Goal: Task Accomplishment & Management: Use online tool/utility

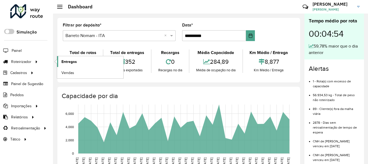
click at [67, 61] on span "Entregas" at bounding box center [68, 62] width 15 height 6
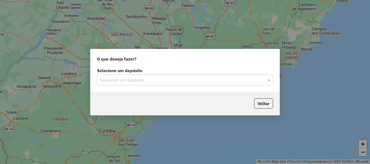
click at [173, 81] on input "text" at bounding box center [180, 80] width 160 height 6
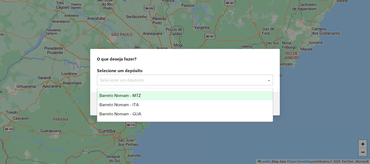
click at [149, 95] on div "Barreto Nomam - MTZ" at bounding box center [184, 95] width 175 height 9
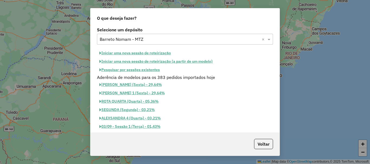
click at [151, 52] on button "Iniciar uma nova sessão de roteirização" at bounding box center [135, 53] width 76 height 8
select select "*"
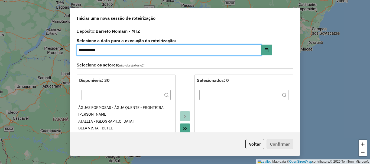
click at [185, 128] on icon "Move All to Target" at bounding box center [185, 129] width 4 height 4
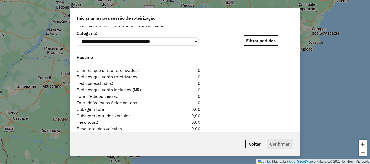
scroll to position [526, 0]
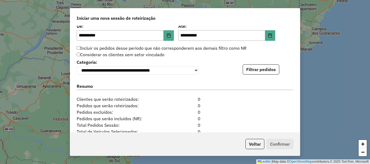
click at [260, 77] on div "**********" at bounding box center [185, 79] width 230 height 107
click at [260, 73] on button "Filtrar pedidos" at bounding box center [261, 69] width 37 height 10
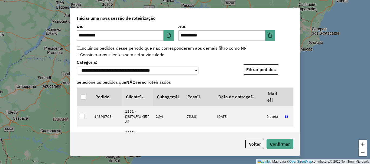
scroll to position [692, 0]
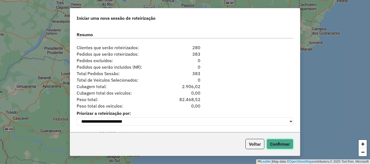
click at [284, 148] on button "Confirmar" at bounding box center [279, 144] width 27 height 10
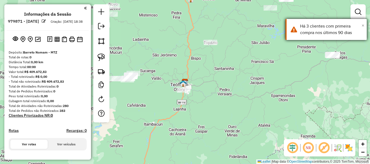
click at [362, 25] on span "×" at bounding box center [363, 25] width 3 height 6
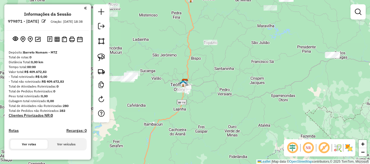
click at [223, 60] on div "Janela de atendimento Grade de atendimento Capacidade Transportadoras Veículos …" at bounding box center [185, 82] width 370 height 164
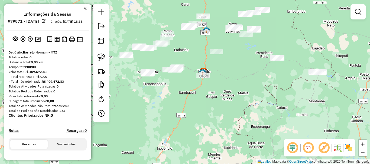
drag, startPoint x: 224, startPoint y: 62, endPoint x: 226, endPoint y: 75, distance: 13.4
click at [226, 75] on div "Janela de atendimento Grade de atendimento Capacidade Transportadoras Veículos …" at bounding box center [185, 82] width 370 height 164
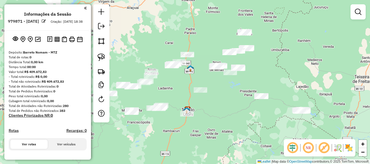
drag, startPoint x: 204, startPoint y: 74, endPoint x: 212, endPoint y: 110, distance: 36.0
click at [212, 110] on div "Janela de atendimento Grade de atendimento Capacidade Transportadoras Veículos …" at bounding box center [185, 82] width 370 height 164
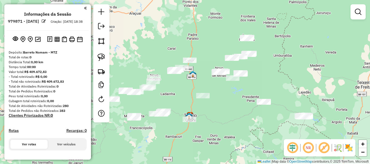
click at [194, 91] on div "Janela de atendimento Grade de atendimento Capacidade Transportadoras Veículos …" at bounding box center [185, 82] width 370 height 164
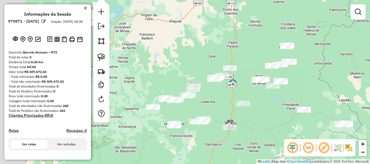
drag, startPoint x: 180, startPoint y: 87, endPoint x: 229, endPoint y: 93, distance: 48.9
click at [229, 95] on div "Janela de atendimento Grade de atendimento Capacidade Transportadoras Veículos …" at bounding box center [185, 82] width 370 height 164
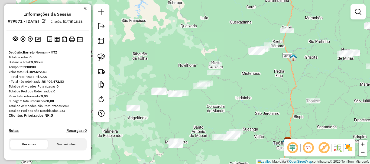
drag, startPoint x: 215, startPoint y: 88, endPoint x: 248, endPoint y: 71, distance: 36.3
click at [248, 71] on div "Janela de atendimento Grade de atendimento Capacidade Transportadoras Veículos …" at bounding box center [185, 82] width 370 height 164
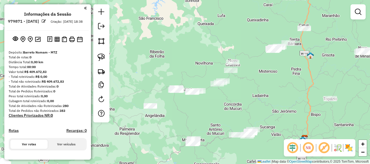
drag, startPoint x: 249, startPoint y: 85, endPoint x: 266, endPoint y: 83, distance: 17.2
click at [266, 83] on div "Janela de atendimento Grade de atendimento Capacidade Transportadoras Veículos …" at bounding box center [185, 82] width 370 height 164
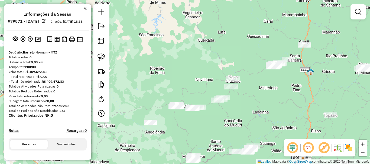
drag, startPoint x: 268, startPoint y: 77, endPoint x: 268, endPoint y: 94, distance: 16.5
click at [268, 94] on div "Janela de atendimento Grade de atendimento Capacidade Transportadoras Veículos …" at bounding box center [185, 82] width 370 height 164
click at [98, 58] on img at bounding box center [101, 58] width 8 height 8
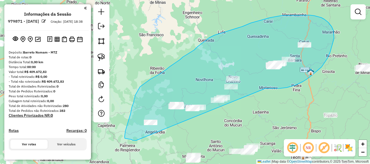
drag, startPoint x: 270, startPoint y: 89, endPoint x: 139, endPoint y: 141, distance: 141.5
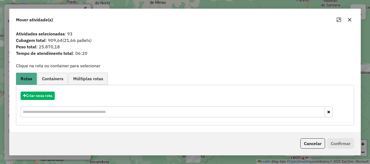
click at [315, 145] on button "Cancelar" at bounding box center [312, 144] width 25 height 10
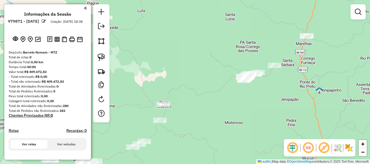
drag, startPoint x: 290, startPoint y: 73, endPoint x: 274, endPoint y: 82, distance: 18.3
click at [274, 82] on div "Janela de atendimento Grade de atendimento Capacidade Transportadoras Veículos …" at bounding box center [185, 82] width 370 height 164
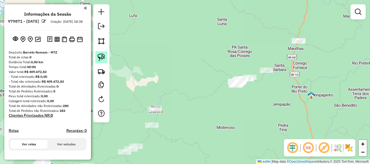
click at [104, 60] on img at bounding box center [101, 58] width 8 height 8
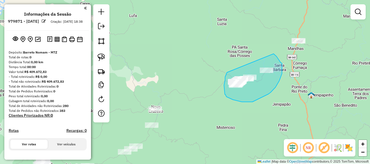
drag, startPoint x: 226, startPoint y: 76, endPoint x: 274, endPoint y: 54, distance: 52.4
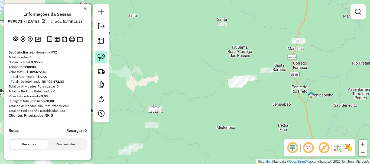
click at [106, 58] on link at bounding box center [101, 57] width 12 height 12
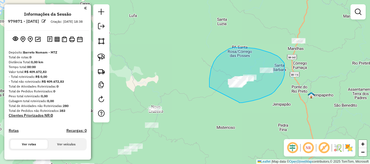
drag, startPoint x: 239, startPoint y: 102, endPoint x: 209, endPoint y: 87, distance: 33.2
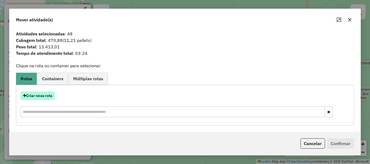
click at [46, 96] on button "Criar nova rota" at bounding box center [38, 96] width 34 height 8
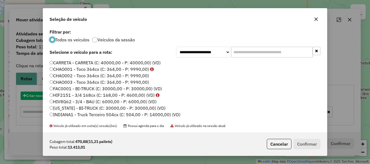
scroll to position [3, 2]
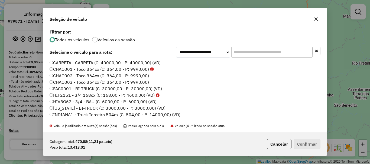
click at [255, 51] on input "text" at bounding box center [271, 52] width 81 height 11
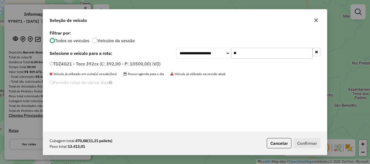
type input "**"
click at [93, 65] on label "TDZ4G21 - Toco 392cx (C: 392,00 - P: 10500,00) (VD)" at bounding box center [105, 64] width 111 height 6
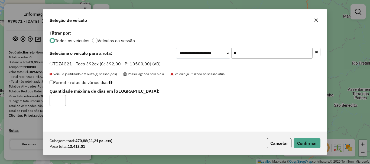
type input "*"
click at [61, 99] on input "*" at bounding box center [58, 100] width 16 height 11
click at [313, 144] on button "Confirmar" at bounding box center [307, 143] width 27 height 10
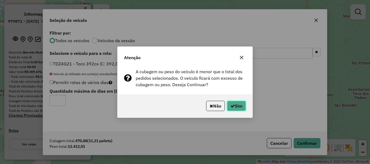
click at [236, 104] on button "Sim" at bounding box center [236, 106] width 19 height 10
click at [236, 104] on div "Permitir rotas de vários dias Quantidade máxima de dias em [GEOGRAPHIC_DATA]: *" at bounding box center [184, 92] width 277 height 27
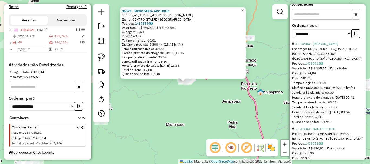
scroll to position [217, 0]
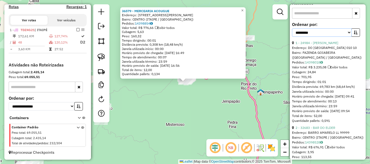
click at [327, 37] on select "**********" at bounding box center [322, 32] width 60 height 8
select select "*********"
click at [292, 37] on select "**********" at bounding box center [322, 32] width 60 height 8
click at [354, 34] on icon "button" at bounding box center [356, 33] width 4 height 4
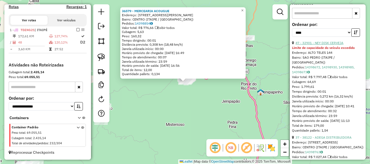
click at [336, 45] on link "47 - 32901 - NEY DISK CERVEJA" at bounding box center [319, 43] width 48 height 4
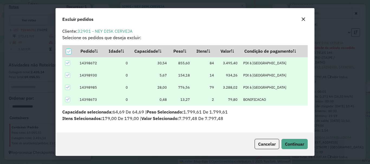
scroll to position [2, 0]
click at [291, 146] on span "Continuar" at bounding box center [294, 144] width 19 height 5
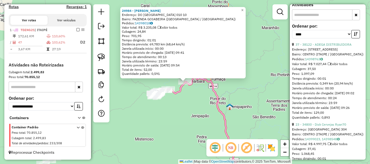
scroll to position [190, 0]
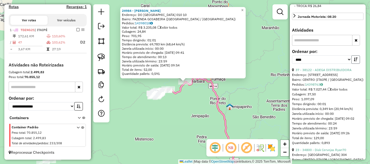
click at [354, 61] on icon "button" at bounding box center [356, 60] width 4 height 4
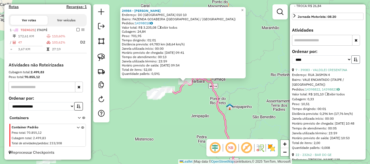
click at [354, 61] on icon "button" at bounding box center [356, 60] width 4 height 4
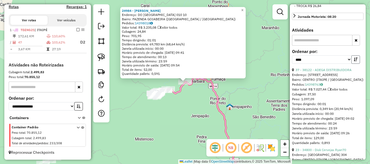
click at [354, 61] on icon "button" at bounding box center [356, 60] width 4 height 4
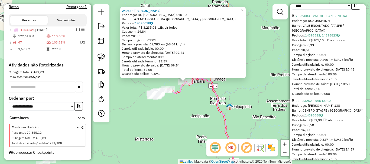
scroll to position [271, 0]
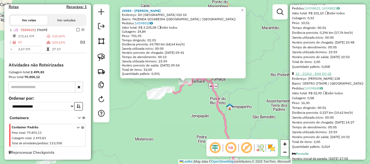
click at [322, 76] on link "22 - 23262 - BAR DO GE" at bounding box center [313, 74] width 36 height 4
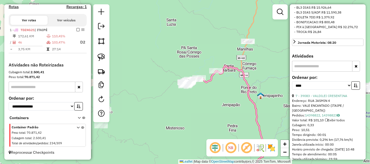
scroll to position [162, 0]
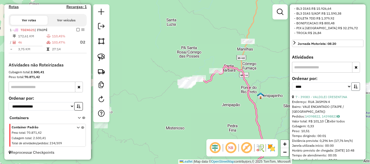
click at [356, 89] on icon "button" at bounding box center [356, 87] width 4 height 4
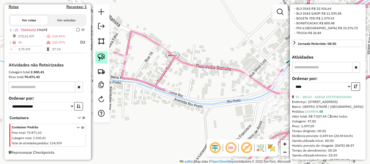
click at [98, 54] on img at bounding box center [101, 58] width 8 height 8
drag, startPoint x: 167, startPoint y: 36, endPoint x: 181, endPoint y: 52, distance: 21.3
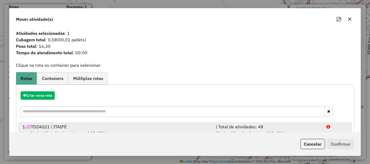
scroll to position [21, 0]
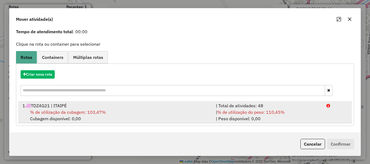
click at [135, 109] on div "% de utilização da cubagem: 103,47% Cubagem disponível: 0,00" at bounding box center [115, 115] width 193 height 13
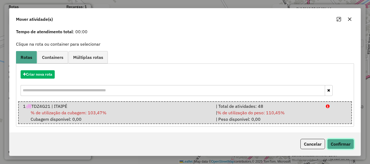
click at [345, 142] on button "Confirmar" at bounding box center [340, 144] width 27 height 10
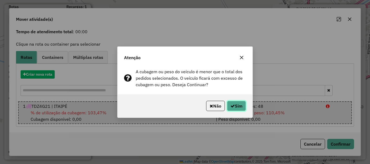
click at [240, 105] on button "Sim" at bounding box center [236, 106] width 19 height 10
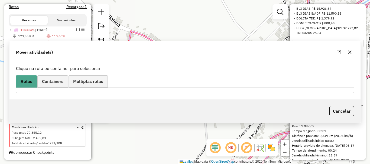
scroll to position [0, 0]
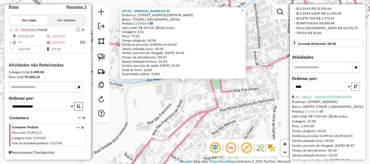
click at [354, 89] on icon "button" at bounding box center [356, 87] width 4 height 4
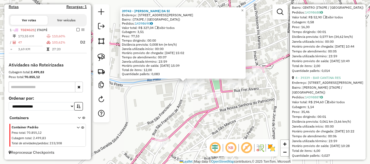
scroll to position [352, 0]
click at [320, 80] on link "4 - 39339 - BAR CANTINA RES" at bounding box center [317, 78] width 45 height 4
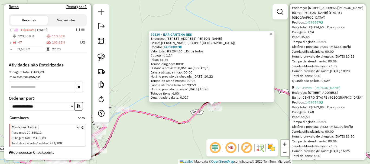
scroll to position [433, 0]
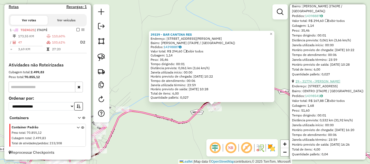
click at [317, 83] on link "29 - 31774 - [PERSON_NAME]" at bounding box center [317, 81] width 45 height 4
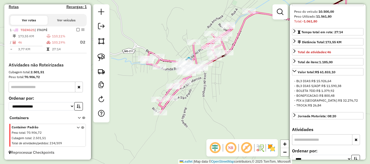
scroll to position [146, 0]
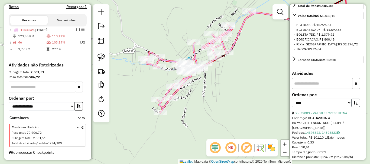
click at [354, 107] on button "button" at bounding box center [355, 103] width 9 height 8
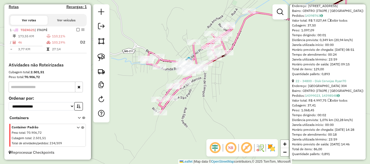
scroll to position [282, 0]
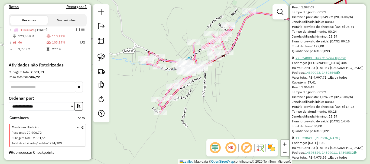
click at [323, 60] on link "22 - 34800 - Disk Cervejas Ryan70" at bounding box center [320, 58] width 51 height 4
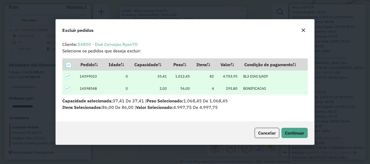
scroll to position [0, 0]
click at [302, 136] on button "Continuar" at bounding box center [294, 133] width 26 height 10
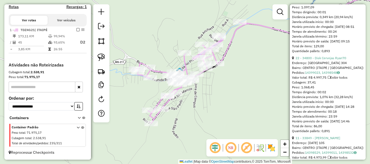
scroll to position [187, 0]
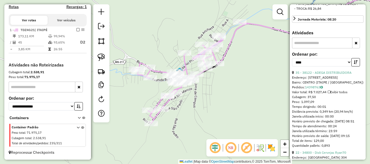
click at [216, 104] on div "Janela de atendimento Grade de atendimento Capacidade Transportadoras Veículos …" at bounding box center [185, 82] width 370 height 164
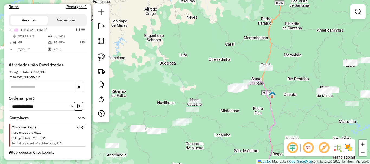
drag, startPoint x: 220, startPoint y: 117, endPoint x: 240, endPoint y: 103, distance: 24.7
click at [240, 103] on div "Janela de atendimento Grade de atendimento Capacidade Transportadoras Veículos …" at bounding box center [185, 82] width 370 height 164
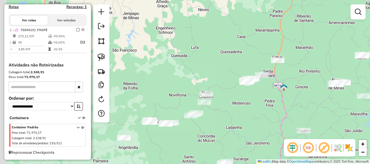
drag, startPoint x: 240, startPoint y: 111, endPoint x: 255, endPoint y: 99, distance: 19.1
click at [255, 99] on div "Janela de atendimento Grade de atendimento Capacidade Transportadoras Veículos …" at bounding box center [185, 82] width 370 height 164
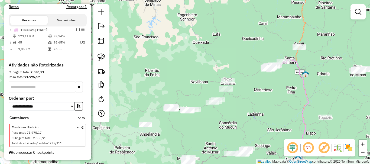
drag, startPoint x: 251, startPoint y: 109, endPoint x: 269, endPoint y: 100, distance: 20.6
click at [269, 100] on div "Janela de atendimento Grade de atendimento Capacidade Transportadoras Veículos …" at bounding box center [185, 82] width 370 height 164
click at [262, 103] on div "Janela de atendimento Grade de atendimento Capacidade Transportadoras Veículos …" at bounding box center [185, 82] width 370 height 164
click at [100, 43] on img at bounding box center [101, 41] width 8 height 8
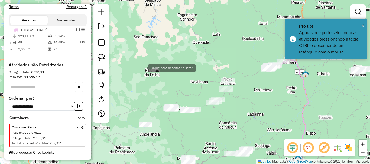
click at [143, 68] on div at bounding box center [142, 67] width 11 height 11
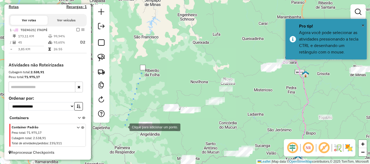
click at [120, 132] on div at bounding box center [124, 127] width 11 height 11
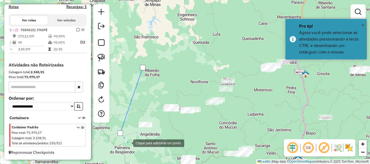
click at [128, 143] on div at bounding box center [127, 143] width 11 height 11
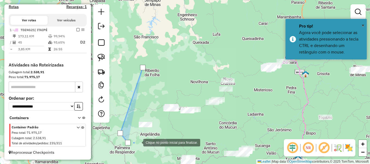
click at [143, 137] on div at bounding box center [137, 142] width 11 height 11
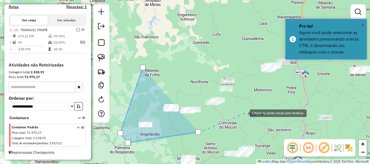
click at [245, 113] on div at bounding box center [244, 113] width 11 height 11
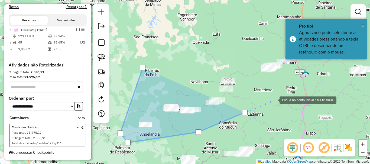
click at [274, 100] on div at bounding box center [274, 100] width 11 height 11
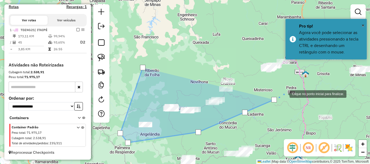
click at [285, 93] on div at bounding box center [284, 93] width 11 height 11
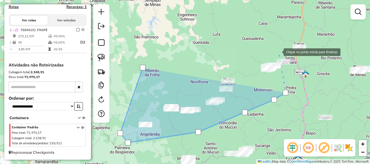
click at [277, 48] on div at bounding box center [278, 51] width 11 height 11
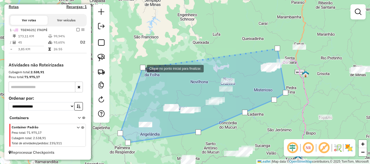
click at [141, 68] on div at bounding box center [142, 67] width 5 height 5
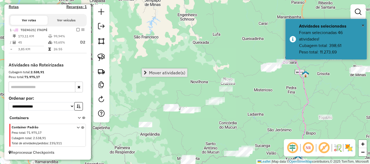
click at [178, 74] on span "Mover atividade(s)" at bounding box center [167, 73] width 36 height 4
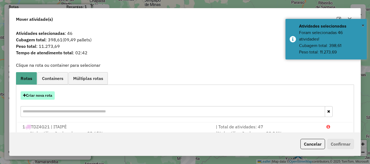
click at [45, 95] on button "Criar nova rota" at bounding box center [38, 96] width 34 height 8
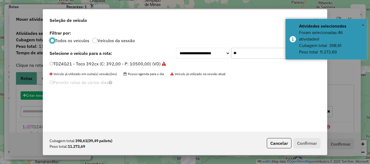
scroll to position [3, 2]
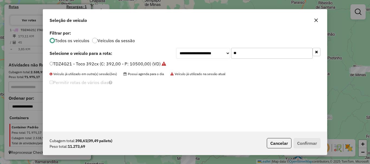
drag, startPoint x: 262, startPoint y: 55, endPoint x: 198, endPoint y: 50, distance: 64.6
click at [198, 50] on div "**********" at bounding box center [248, 53] width 144 height 11
click at [198, 50] on select "**********" at bounding box center [203, 53] width 54 height 11
click at [270, 70] on div "TDZ4G21 - Toco 392cx (C: 392,00 - P: 10500,00) (VD)" at bounding box center [184, 66] width 277 height 11
drag, startPoint x: 246, startPoint y: 54, endPoint x: 222, endPoint y: 53, distance: 24.1
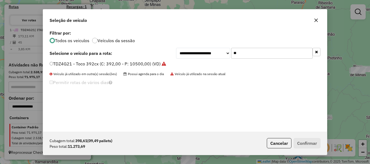
click at [222, 53] on div "**********" at bounding box center [248, 53] width 144 height 11
click at [68, 66] on label "SJE8F45 - Toco 392cx (C: 392,00 - P: 10500,00) (VD)" at bounding box center [105, 64] width 110 height 6
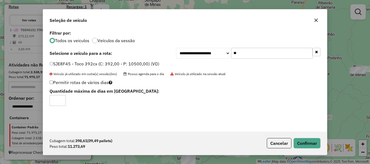
drag, startPoint x: 248, startPoint y: 53, endPoint x: 215, endPoint y: 53, distance: 32.8
click at [215, 53] on div "**********" at bounding box center [248, 53] width 144 height 11
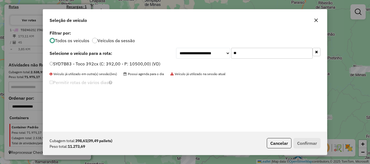
type input "**"
click at [68, 65] on label "SYD7B83 - Toco 392cx (C: 392,00 - P: 10500,00) (VD)" at bounding box center [105, 64] width 111 height 6
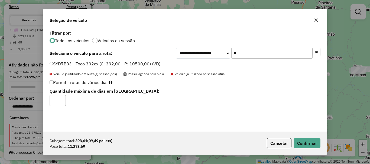
type input "*"
click at [62, 99] on input "*" at bounding box center [58, 100] width 16 height 11
click at [305, 146] on button "Confirmar" at bounding box center [307, 143] width 27 height 10
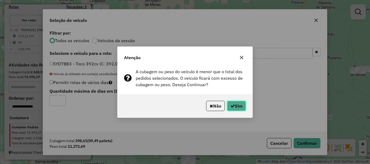
click at [245, 108] on button "Sim" at bounding box center [236, 106] width 19 height 10
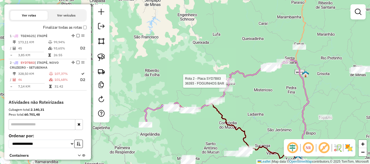
select select "*********"
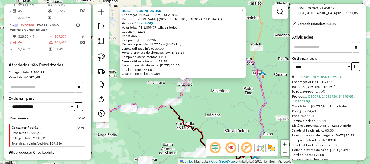
scroll to position [217, 0]
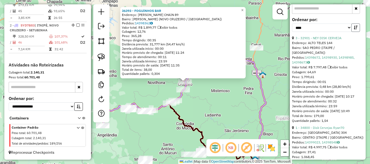
click at [354, 30] on icon "button" at bounding box center [356, 28] width 4 height 4
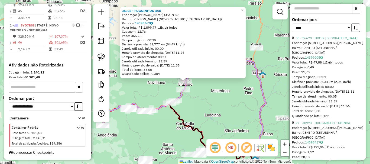
click at [354, 30] on icon "button" at bounding box center [356, 28] width 4 height 4
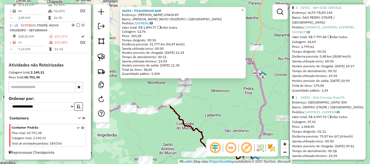
scroll to position [298, 0]
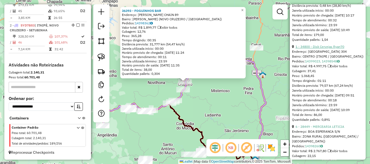
click at [320, 49] on link "1 - 34800 - Disk Cervejas Ryan70" at bounding box center [319, 47] width 49 height 4
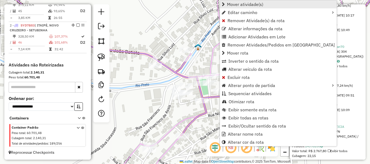
click at [249, 2] on span "Mover atividade(s)" at bounding box center [245, 4] width 36 height 4
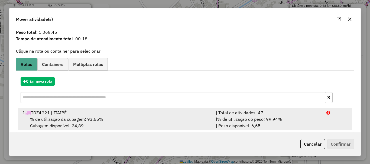
scroll to position [21, 0]
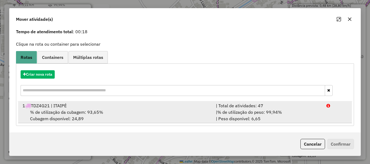
click at [81, 108] on div "1 TDZ4G21 | ITAIPÉ" at bounding box center [115, 106] width 193 height 6
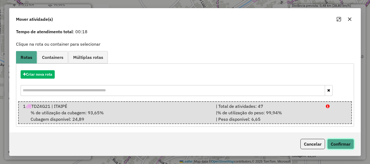
click at [345, 139] on button "Confirmar" at bounding box center [340, 144] width 27 height 10
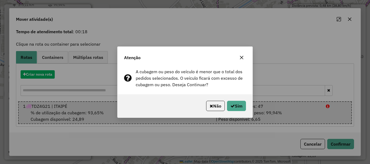
click at [246, 108] on div "Não Sim" at bounding box center [185, 106] width 135 height 23
click at [239, 106] on button "Sim" at bounding box center [236, 106] width 19 height 10
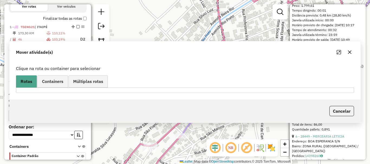
scroll to position [219, 0]
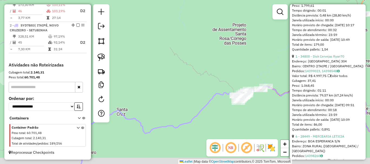
drag, startPoint x: 245, startPoint y: 118, endPoint x: 250, endPoint y: 94, distance: 24.3
click at [250, 95] on div "Janela de atendimento Grade de atendimento Capacidade Transportadoras Veículos …" at bounding box center [185, 82] width 370 height 164
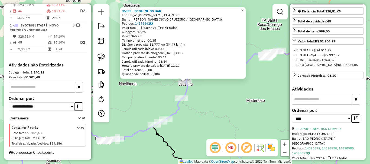
scroll to position [0, 0]
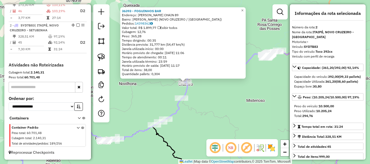
click at [251, 98] on div "36393 - FOGUINHOS BAR Endereço: JORGE CHAIN 89 Bairro: [PERSON_NAME] (NOVO CRUZ…" at bounding box center [185, 82] width 370 height 164
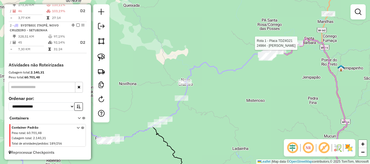
select select "*********"
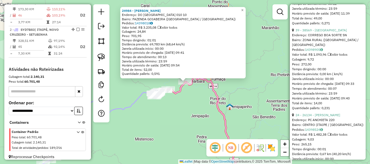
scroll to position [1137, 0]
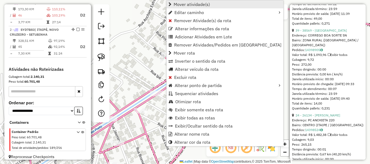
click at [190, 2] on span "Mover atividade(s)" at bounding box center [192, 4] width 36 height 4
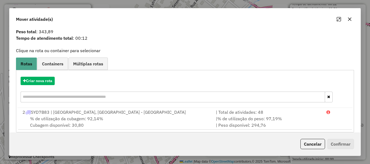
scroll to position [21, 0]
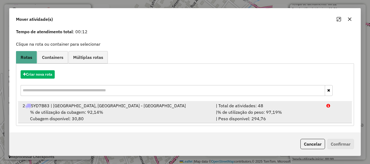
click at [103, 105] on div "2 SYD7B83 | [GEOGRAPHIC_DATA], [GEOGRAPHIC_DATA] - [GEOGRAPHIC_DATA]" at bounding box center [115, 106] width 193 height 6
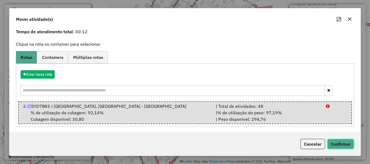
click at [343, 149] on button "Confirmar" at bounding box center [340, 144] width 27 height 10
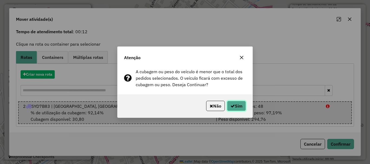
click at [228, 108] on button "Sim" at bounding box center [236, 106] width 19 height 10
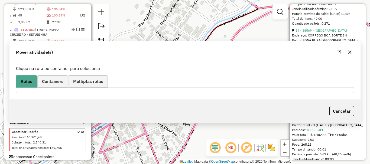
scroll to position [0, 0]
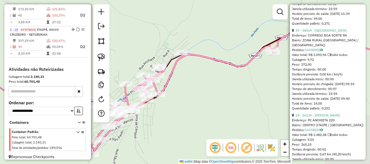
drag, startPoint x: 227, startPoint y: 90, endPoint x: 237, endPoint y: 90, distance: 10.3
click at [237, 90] on div "Janela de atendimento Grade de atendimento Capacidade Transportadoras Veículos …" at bounding box center [185, 82] width 370 height 164
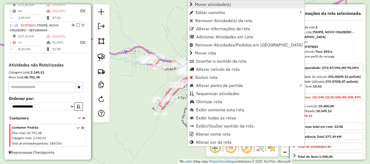
click at [209, 4] on span "Mover atividade(s)" at bounding box center [213, 4] width 36 height 4
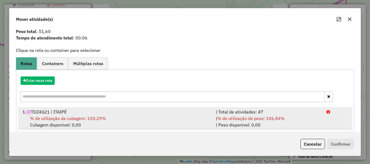
scroll to position [21, 0]
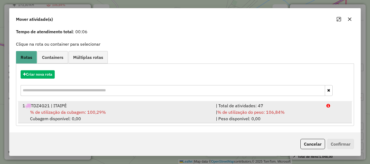
click at [120, 112] on div "% de utilização da cubagem: 100,29% Cubagem disponível: 0,00" at bounding box center [115, 115] width 193 height 13
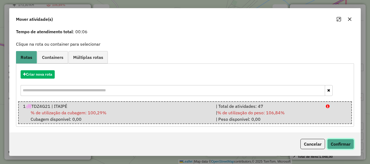
click at [353, 148] on button "Confirmar" at bounding box center [340, 144] width 27 height 10
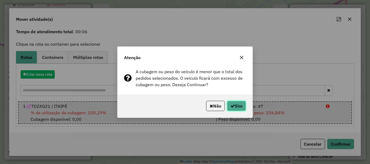
click at [242, 107] on button "Sim" at bounding box center [236, 106] width 19 height 10
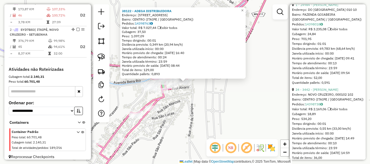
scroll to position [569, 0]
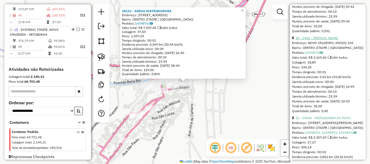
click at [320, 40] on link "24 - 3442 - [PERSON_NAME]" at bounding box center [316, 38] width 43 height 4
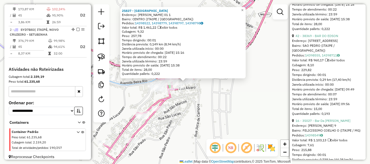
scroll to position [1394, 0]
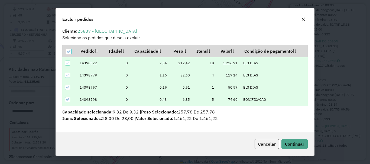
scroll to position [2, 0]
click at [299, 147] on span "Continuar" at bounding box center [294, 144] width 19 height 5
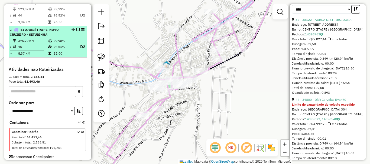
scroll to position [183, 0]
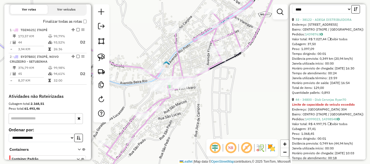
click at [217, 92] on div "Rota 1 - Placa TDZ4G21 35027 - Bar Da [PERSON_NAME] 1 - Placa TDZ4G21 39218 - […" at bounding box center [185, 82] width 370 height 164
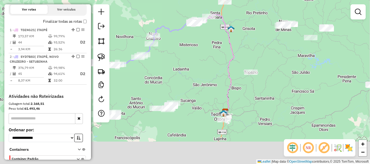
drag, startPoint x: 236, startPoint y: 124, endPoint x: 214, endPoint y: 54, distance: 72.8
click at [214, 54] on div "Janela de atendimento Grade de atendimento Capacidade Transportadoras Veículos …" at bounding box center [185, 82] width 370 height 164
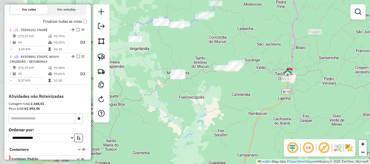
drag, startPoint x: 195, startPoint y: 93, endPoint x: 262, endPoint y: 51, distance: 78.7
click at [262, 51] on div "Rota 1 - Placa TDZ4G21 33224 - MERCEARIA [PERSON_NAME] de atendimento Grade de …" at bounding box center [185, 82] width 370 height 164
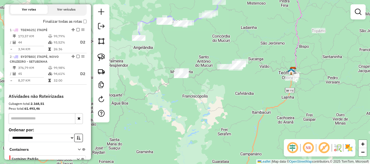
click at [211, 89] on div "Rota 1 - Placa TDZ4G21 33224 - MERCEARIA [PERSON_NAME] de atendimento Grade de …" at bounding box center [185, 82] width 370 height 164
click at [100, 58] on img at bounding box center [101, 58] width 8 height 8
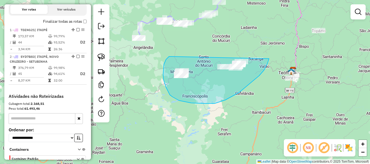
drag, startPoint x: 169, startPoint y: 57, endPoint x: 271, endPoint y: 51, distance: 102.0
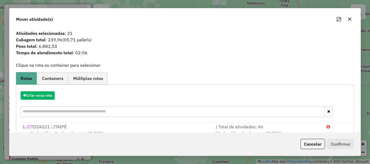
click at [311, 144] on button "Cancelar" at bounding box center [312, 144] width 25 height 10
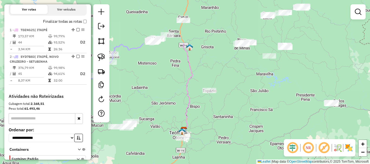
drag, startPoint x: 327, startPoint y: 51, endPoint x: 216, endPoint y: 112, distance: 126.8
click at [216, 112] on div "Janela de atendimento Grade de atendimento Capacidade Transportadoras Veículos …" at bounding box center [185, 82] width 370 height 164
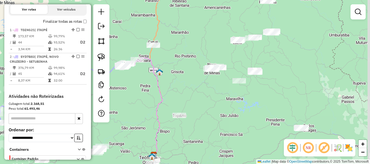
drag, startPoint x: 252, startPoint y: 73, endPoint x: 224, endPoint y: 97, distance: 37.3
click at [224, 97] on div "Janela de atendimento Grade de atendimento Capacidade Transportadoras Veículos …" at bounding box center [185, 82] width 370 height 164
click at [99, 56] on img at bounding box center [101, 58] width 8 height 8
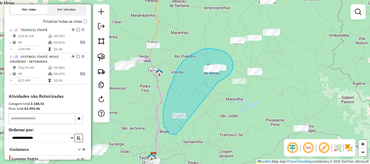
drag, startPoint x: 219, startPoint y: 82, endPoint x: 176, endPoint y: 135, distance: 68.7
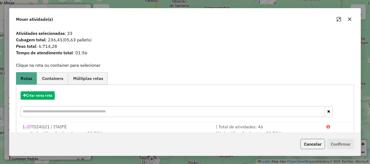
click at [315, 144] on button "Cancelar" at bounding box center [312, 144] width 25 height 10
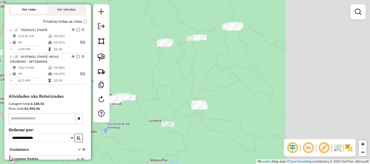
drag, startPoint x: 313, startPoint y: 74, endPoint x: 204, endPoint y: 117, distance: 117.0
click at [205, 117] on div "Janela de atendimento Grade de atendimento Capacidade Transportadoras Veículos …" at bounding box center [185, 82] width 370 height 164
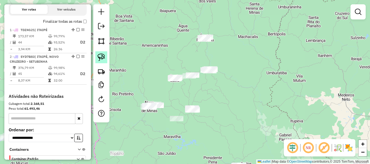
click at [105, 61] on link at bounding box center [101, 57] width 12 height 12
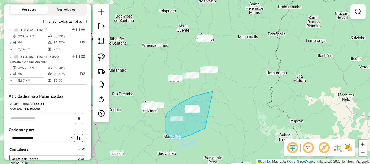
drag, startPoint x: 197, startPoint y: 96, endPoint x: 208, endPoint y: 126, distance: 32.7
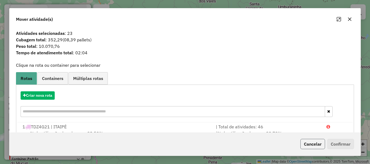
click at [312, 145] on button "Cancelar" at bounding box center [312, 144] width 25 height 10
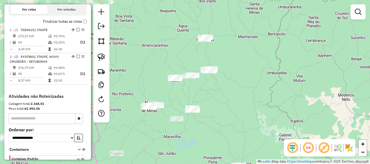
click at [192, 84] on div "Janela de atendimento Grade de atendimento Capacidade Transportadoras Veículos …" at bounding box center [185, 82] width 370 height 164
click at [100, 57] on img at bounding box center [101, 58] width 8 height 8
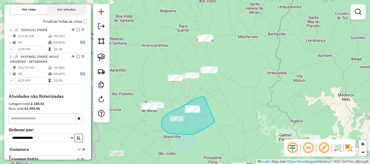
drag, startPoint x: 204, startPoint y: 97, endPoint x: 214, endPoint y: 121, distance: 26.2
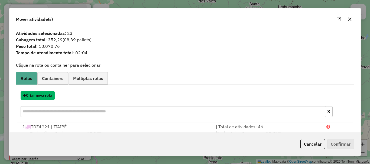
click at [44, 96] on button "Criar nova rota" at bounding box center [38, 96] width 34 height 8
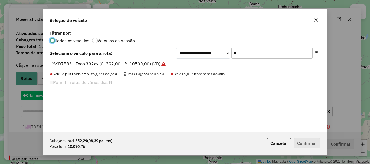
scroll to position [3, 2]
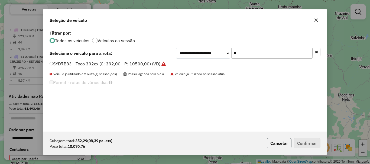
click at [281, 139] on button "Cancelar" at bounding box center [279, 143] width 25 height 10
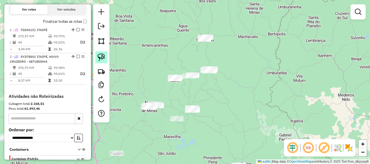
click at [102, 60] on img at bounding box center [101, 58] width 8 height 8
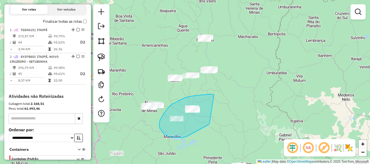
drag, startPoint x: 213, startPoint y: 95, endPoint x: 209, endPoint y: 124, distance: 29.8
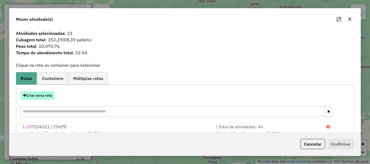
click at [41, 95] on button "Criar nova rota" at bounding box center [38, 96] width 34 height 8
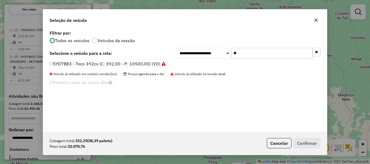
drag, startPoint x: 255, startPoint y: 52, endPoint x: 201, endPoint y: 54, distance: 53.6
click at [203, 54] on div "**********" at bounding box center [248, 53] width 144 height 11
type input "***"
click at [86, 59] on div "**********" at bounding box center [185, 80] width 284 height 103
click at [83, 60] on div "**********" at bounding box center [185, 80] width 284 height 103
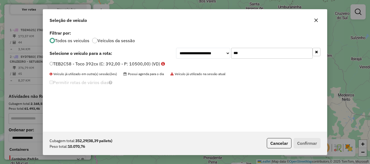
click at [77, 66] on label "TEB2C58 - Toco 392cx (C: 392,00 - P: 10500,00) (VD)" at bounding box center [107, 64] width 115 height 6
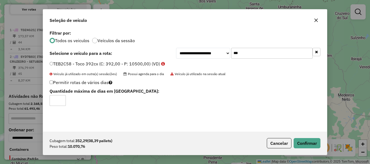
click at [61, 98] on input "*" at bounding box center [58, 100] width 16 height 11
type input "*"
click at [60, 100] on input "*" at bounding box center [58, 100] width 16 height 11
click at [302, 141] on button "Confirmar" at bounding box center [307, 143] width 27 height 10
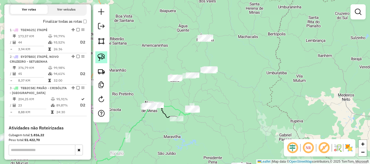
click at [103, 58] on img at bounding box center [101, 58] width 8 height 8
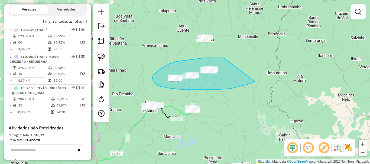
drag, startPoint x: 222, startPoint y: 58, endPoint x: 255, endPoint y: 82, distance: 40.5
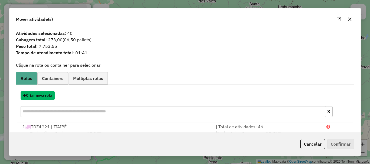
click at [45, 95] on button "Criar nova rota" at bounding box center [38, 96] width 34 height 8
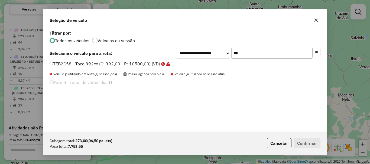
drag, startPoint x: 248, startPoint y: 54, endPoint x: 203, endPoint y: 55, distance: 45.0
click at [203, 55] on div "**********" at bounding box center [248, 53] width 144 height 11
type input "***"
click at [108, 64] on label "SYA3H24 - Toco 392cx (C: 392,00 - P: 10500,00) (VD)" at bounding box center [105, 64] width 110 height 6
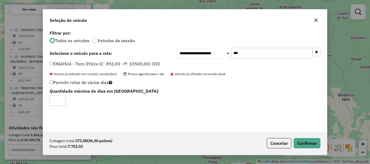
type input "*"
click at [62, 99] on input "*" at bounding box center [58, 100] width 16 height 11
click at [305, 142] on button "Confirmar" at bounding box center [307, 143] width 27 height 10
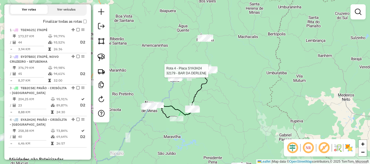
select select "*********"
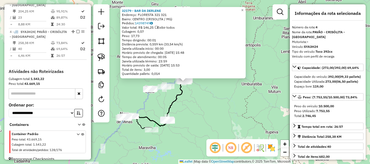
scroll to position [282, 0]
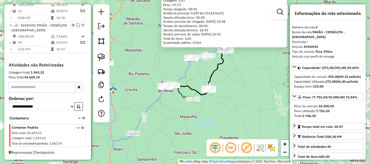
drag, startPoint x: 231, startPoint y: 128, endPoint x: 285, endPoint y: 86, distance: 69.1
click at [285, 86] on div "32179 - BAR DA [PERSON_NAME]: FLORESTA 321 321 Bairro: CENTRO (CRISOLITA / [GEO…" at bounding box center [185, 82] width 370 height 164
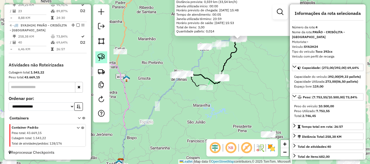
click at [104, 59] on img at bounding box center [101, 58] width 8 height 8
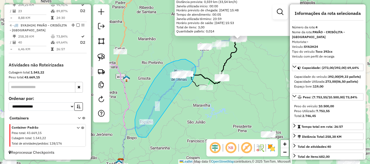
drag, startPoint x: 186, startPoint y: 87, endPoint x: 146, endPoint y: 138, distance: 64.2
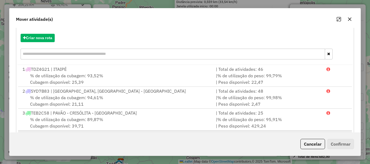
scroll to position [87, 0]
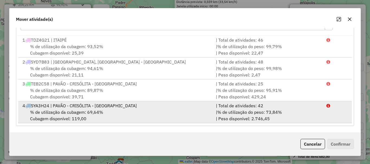
click at [88, 112] on span "% de utilização da cubagem: 69,64%" at bounding box center [66, 112] width 73 height 5
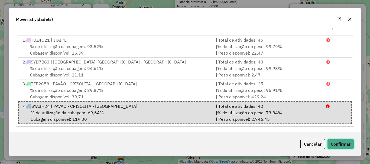
click at [337, 144] on button "Confirmar" at bounding box center [340, 144] width 27 height 10
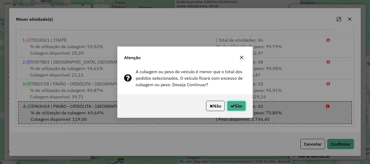
click at [236, 107] on button "Sim" at bounding box center [236, 106] width 19 height 10
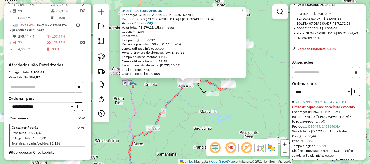
scroll to position [190, 0]
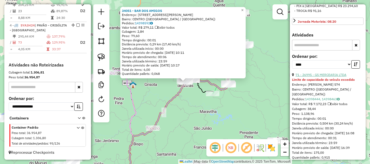
click at [325, 77] on link "71 - 26995 - GS MERCEARIA LTDA" at bounding box center [320, 75] width 51 height 4
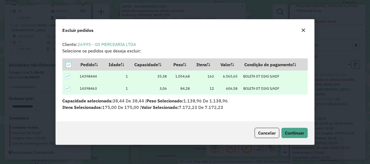
scroll to position [0, 0]
click at [295, 133] on span "Continuar" at bounding box center [294, 133] width 19 height 5
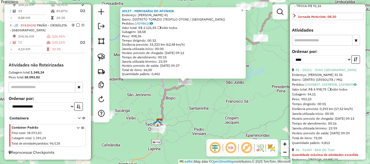
click at [226, 112] on div "30117 - MERCEARIA DO AFONSIN Endereço: [PERSON_NAME] 41 Bairro: [GEOGRAPHIC_DAT…" at bounding box center [185, 82] width 370 height 164
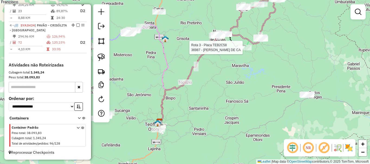
select select "*********"
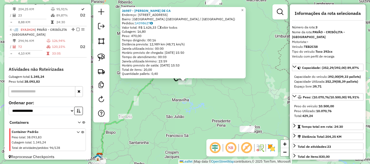
scroll to position [268, 0]
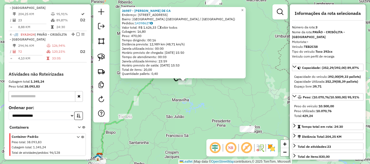
click at [209, 117] on div "36987 - DJALMA COELHO DE CA Endereço: ALEGRIA 125 Bairro: [GEOGRAPHIC_DATA] ([G…" at bounding box center [185, 82] width 370 height 164
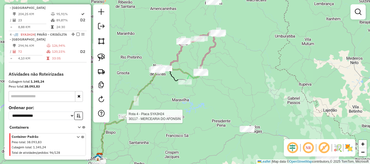
select select "*********"
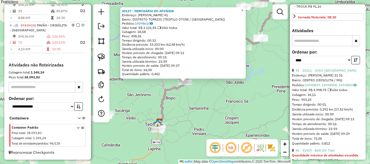
scroll to position [190, 0]
click at [325, 72] on link "41 - 25211 - JOAO [GEOGRAPHIC_DATA]" at bounding box center [325, 70] width 61 height 4
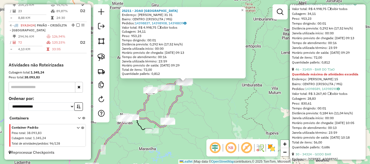
scroll to position [271, 0]
click at [327, 71] on div "46 - 31459 - BAR DO TIaO" at bounding box center [327, 69] width 71 height 5
click at [327, 71] on link "46 - 31459 - BAR DO TIaO" at bounding box center [314, 69] width 39 height 4
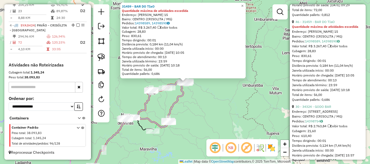
scroll to position [325, 0]
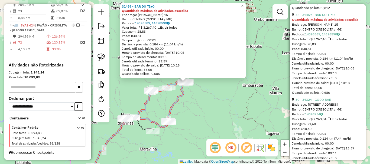
click at [320, 102] on link "30 - 34324 - GODO BAR" at bounding box center [313, 100] width 36 height 4
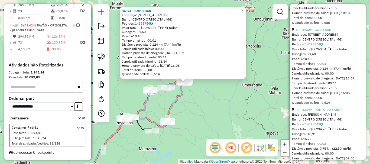
scroll to position [406, 0]
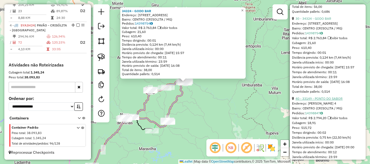
click at [327, 101] on link "40 - 33149 - PONTO DO SABOR" at bounding box center [318, 99] width 47 height 4
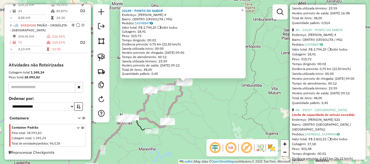
scroll to position [487, 0]
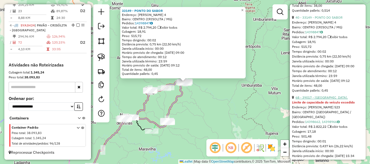
click at [325, 100] on link "68 - 39017 - [GEOGRAPHIC_DATA]." at bounding box center [321, 98] width 52 height 4
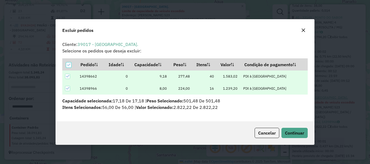
scroll to position [0, 0]
click at [299, 134] on span "Continuar" at bounding box center [294, 133] width 19 height 5
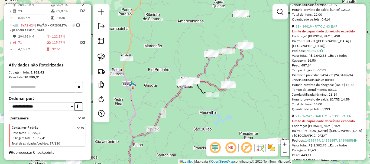
scroll to position [819, 0]
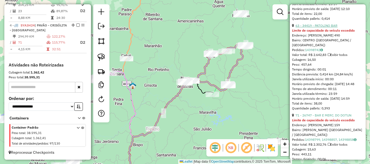
click at [325, 28] on link "63 - 34419 - PATOLINO BAR" at bounding box center [316, 26] width 42 height 4
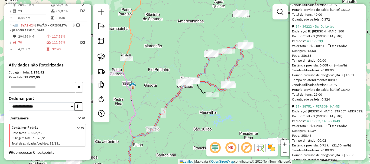
scroll to position [909, 0]
click at [322, 28] on link "34 - 34222 - Bar Do Leitao" at bounding box center [314, 26] width 39 height 4
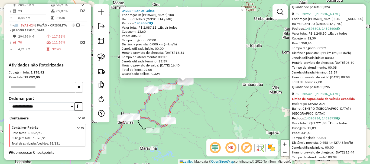
scroll to position [1017, 0]
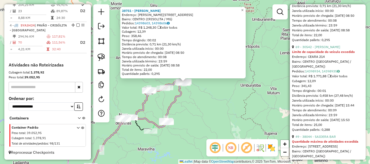
scroll to position [1125, 0]
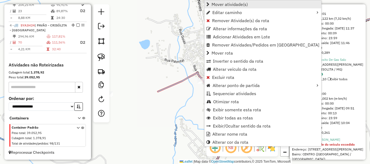
click at [217, 5] on span "Mover atividade(s)" at bounding box center [229, 4] width 36 height 4
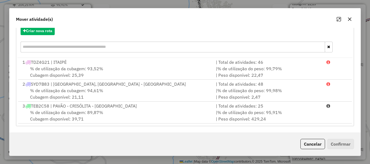
scroll to position [65, 0]
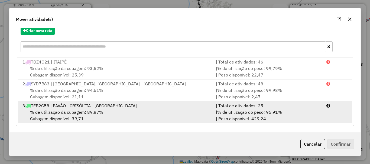
click at [93, 114] on span "% de utilização da cubagem: 89,87%" at bounding box center [66, 112] width 73 height 5
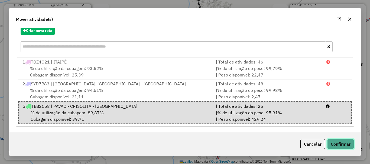
click at [335, 141] on button "Confirmar" at bounding box center [340, 144] width 27 height 10
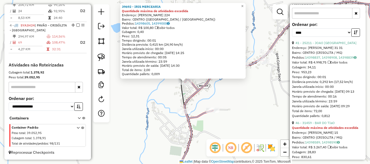
scroll to position [244, 0]
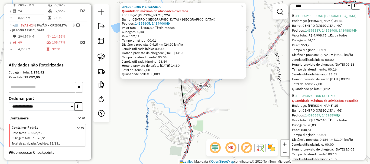
click at [357, 10] on button "button" at bounding box center [355, 5] width 9 height 8
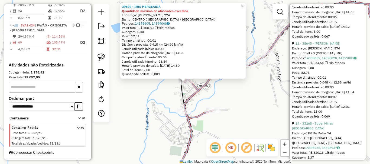
scroll to position [2681, 0]
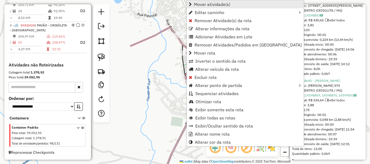
click at [205, 6] on span "Mover atividade(s)" at bounding box center [212, 4] width 36 height 4
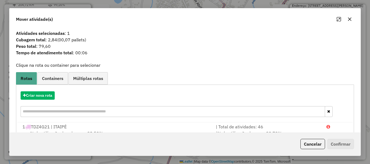
scroll to position [65, 0]
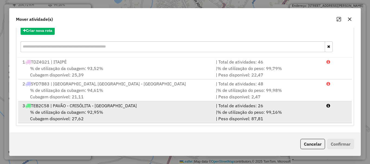
click at [68, 117] on div "% de utilização da cubagem: 92,95% Cubagem disponível: 27,62" at bounding box center [115, 115] width 193 height 13
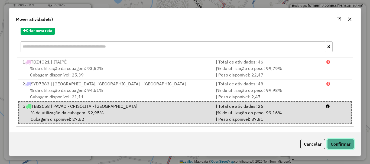
click at [343, 142] on button "Confirmar" at bounding box center [340, 144] width 27 height 10
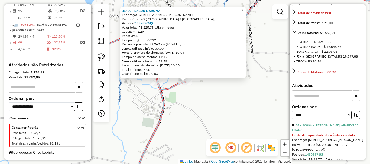
scroll to position [135, 0]
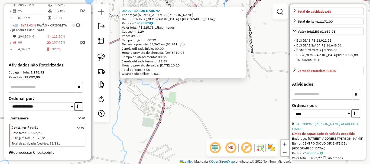
click at [354, 116] on icon "button" at bounding box center [356, 114] width 4 height 4
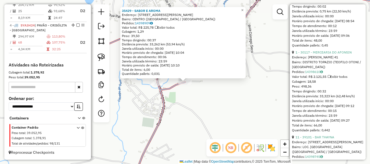
scroll to position [542, 0]
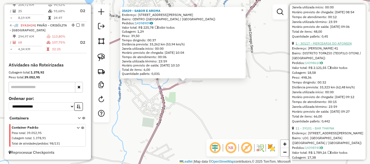
click at [333, 45] on link "1 - 30117 - MERCEARIA DO AFONSIN" at bounding box center [323, 43] width 56 height 4
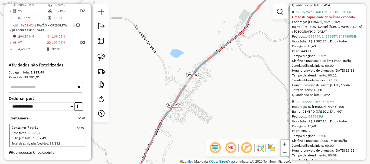
scroll to position [716, 0]
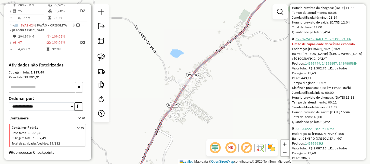
click at [329, 41] on link "67 - 26747 - BAR E MERC. DO DOTUN" at bounding box center [323, 39] width 56 height 4
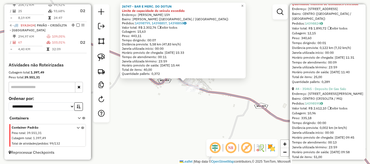
scroll to position [1014, 0]
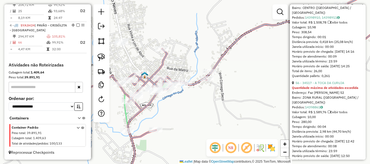
scroll to position [1123, 0]
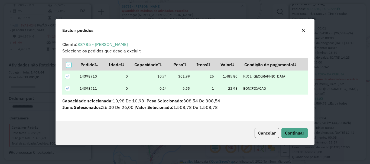
scroll to position [0, 0]
click at [293, 132] on span "Continuar" at bounding box center [294, 133] width 19 height 5
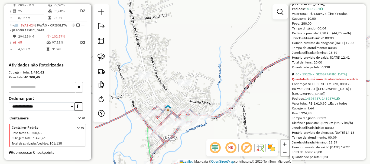
scroll to position [231, 0]
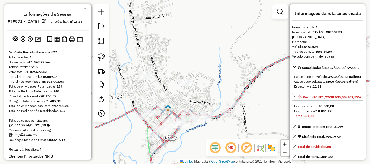
select select "*********"
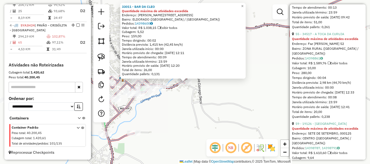
scroll to position [990, 0]
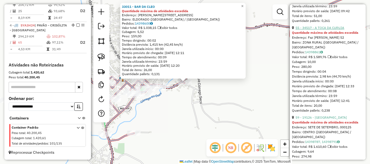
click at [327, 30] on link "55 - 34517 - A TOCA DA CURUJA" at bounding box center [319, 28] width 49 height 4
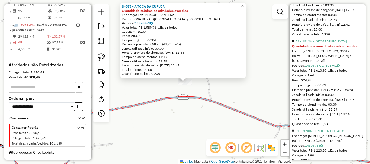
scroll to position [1071, 0]
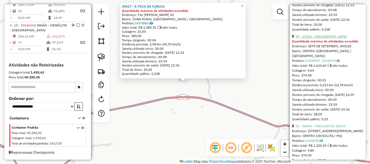
click at [326, 38] on link "59 - 19126 - BAR DO CAMPO" at bounding box center [320, 36] width 51 height 4
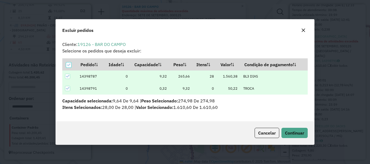
scroll to position [0, 0]
click at [297, 129] on button "Continuar" at bounding box center [294, 133] width 26 height 10
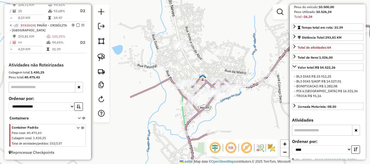
scroll to position [157, 0]
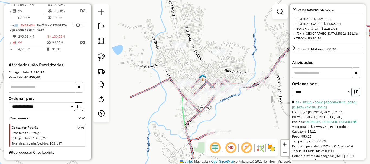
click at [356, 94] on icon "button" at bounding box center [356, 92] width 4 height 4
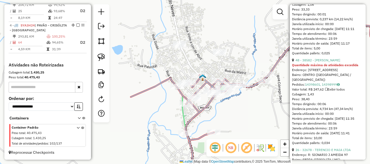
scroll to position [1159, 0]
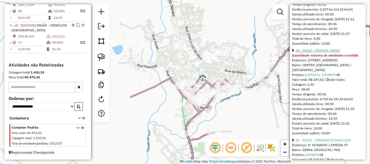
click at [325, 53] on link "48 - 38582 - [PERSON_NAME]" at bounding box center [317, 50] width 45 height 4
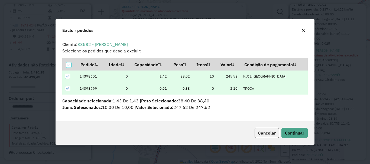
scroll to position [0, 0]
click at [300, 134] on span "Continuar" at bounding box center [294, 133] width 19 height 5
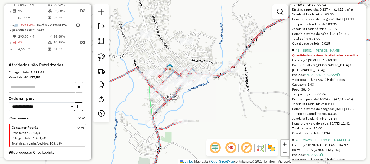
scroll to position [175, 0]
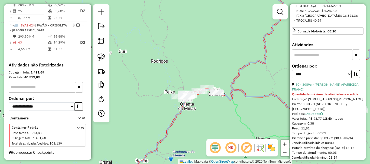
drag, startPoint x: 239, startPoint y: 117, endPoint x: 197, endPoint y: 105, distance: 43.3
click at [197, 105] on div "Janela de atendimento Grade de atendimento Capacidade Transportadoras Veículos …" at bounding box center [185, 82] width 370 height 164
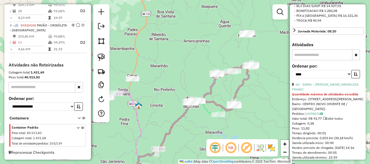
click at [175, 70] on div "Janela de atendimento Grade de atendimento Capacidade Transportadoras Veículos …" at bounding box center [185, 82] width 370 height 164
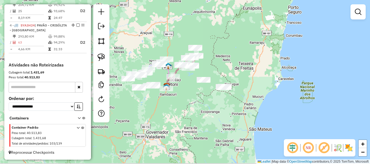
drag, startPoint x: 211, startPoint y: 101, endPoint x: 212, endPoint y: 96, distance: 5.8
click at [212, 96] on div "Janela de atendimento Grade de atendimento Capacidade Transportadoras Veículos …" at bounding box center [185, 82] width 370 height 164
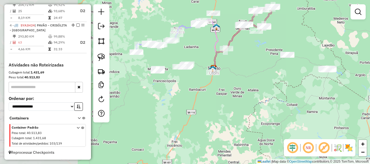
drag, startPoint x: 193, startPoint y: 78, endPoint x: 272, endPoint y: 77, distance: 78.8
click at [272, 77] on div "Janela de atendimento Grade de atendimento Capacidade Transportadoras Veículos …" at bounding box center [185, 82] width 370 height 164
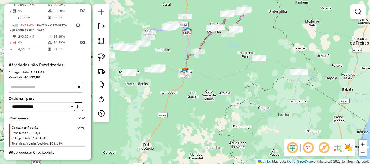
drag, startPoint x: 262, startPoint y: 82, endPoint x: 211, endPoint y: 90, distance: 51.5
click at [211, 90] on div "Janela de atendimento Grade de atendimento Capacidade Transportadoras Veículos …" at bounding box center [185, 82] width 370 height 164
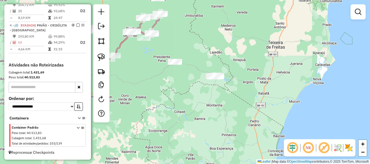
drag, startPoint x: 253, startPoint y: 97, endPoint x: 204, endPoint y: 96, distance: 49.0
click at [204, 96] on div "Janela de atendimento Grade de atendimento Capacidade Transportadoras Veículos …" at bounding box center [185, 82] width 370 height 164
click at [102, 58] on img at bounding box center [101, 58] width 8 height 8
drag, startPoint x: 204, startPoint y: 61, endPoint x: 250, endPoint y: 69, distance: 46.9
click at [97, 57] on link at bounding box center [101, 57] width 12 height 12
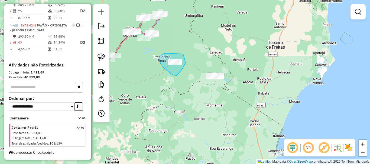
drag, startPoint x: 164, startPoint y: 54, endPoint x: 185, endPoint y: 63, distance: 23.5
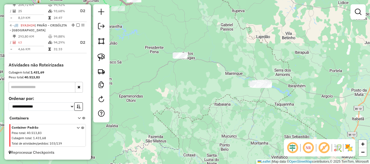
drag, startPoint x: 189, startPoint y: 67, endPoint x: 205, endPoint y: 73, distance: 16.8
click at [205, 73] on div "Janela de atendimento Grade de atendimento Capacidade Transportadoras Veículos …" at bounding box center [185, 82] width 370 height 164
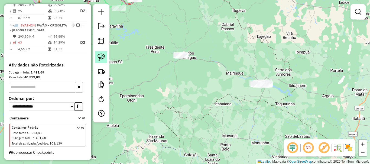
click at [107, 59] on link at bounding box center [101, 57] width 12 height 12
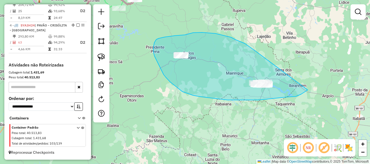
drag, startPoint x: 245, startPoint y: 44, endPoint x: 311, endPoint y: 84, distance: 77.7
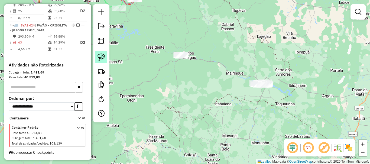
click at [104, 56] on img at bounding box center [101, 58] width 8 height 8
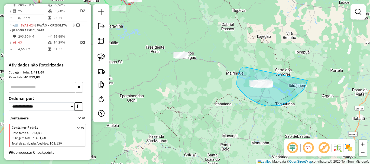
drag, startPoint x: 245, startPoint y: 67, endPoint x: 307, endPoint y: 80, distance: 63.8
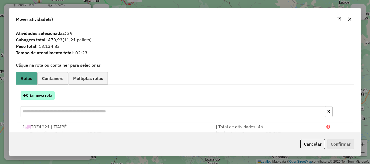
click at [40, 96] on button "Criar nova rota" at bounding box center [38, 96] width 34 height 8
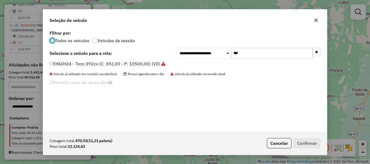
scroll to position [3, 2]
drag, startPoint x: 260, startPoint y: 52, endPoint x: 202, endPoint y: 54, distance: 57.5
click at [202, 54] on div "**********" at bounding box center [248, 53] width 144 height 11
type input "***"
click at [144, 62] on label "SYL1E88 - Toco 392cx (C: 392,00 - P: 10500,00) (VD)" at bounding box center [105, 64] width 110 height 6
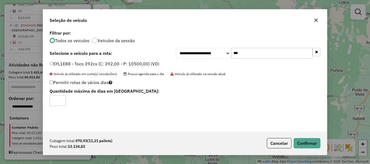
type input "*"
click at [60, 99] on input "*" at bounding box center [58, 100] width 16 height 11
click at [312, 146] on button "Confirmar" at bounding box center [307, 143] width 27 height 10
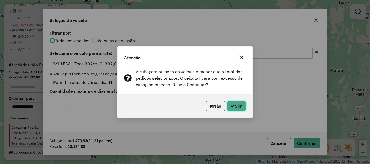
click at [234, 103] on button "Sim" at bounding box center [236, 106] width 19 height 10
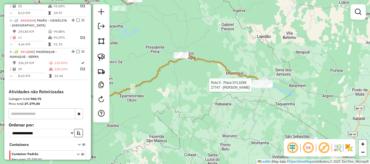
select select "*********"
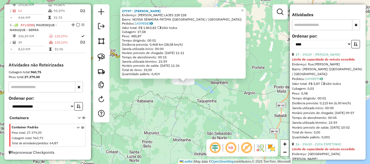
scroll to position [217, 0]
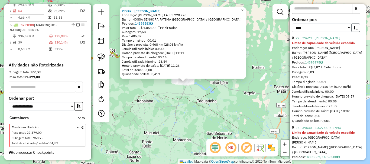
click at [354, 30] on icon "button" at bounding box center [356, 28] width 4 height 4
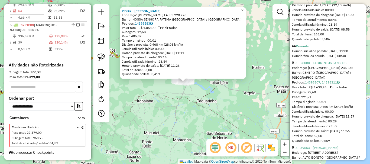
scroll to position [298, 0]
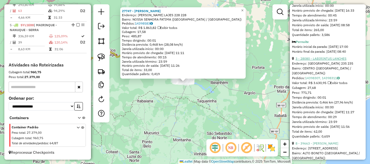
click at [325, 61] on link "3 - 28080 - LABIRINTUS LANCHES" at bounding box center [320, 59] width 51 height 4
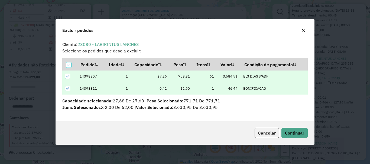
scroll to position [0, 0]
click at [289, 130] on button "Continuar" at bounding box center [294, 133] width 26 height 10
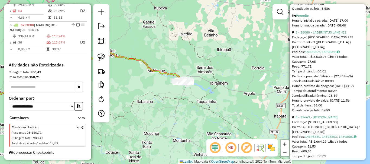
scroll to position [331, 0]
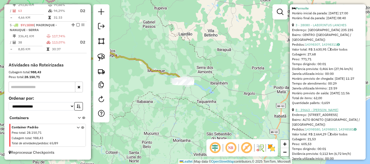
click at [320, 112] on link "8 - 39663 - ANDERSON" at bounding box center [316, 110] width 43 height 4
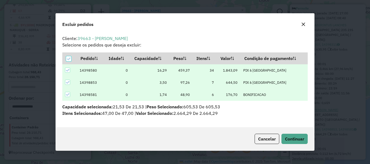
scroll to position [0, 0]
click at [297, 139] on span "Continuar" at bounding box center [294, 138] width 19 height 5
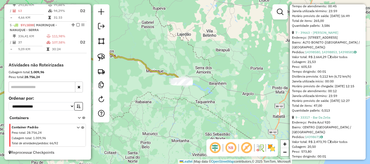
scroll to position [334, 0]
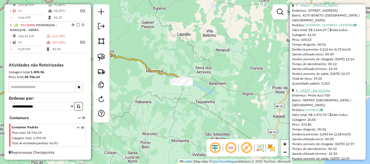
click at [324, 93] on link "9 - 33317 - Bar Da Zelia" at bounding box center [312, 91] width 35 height 4
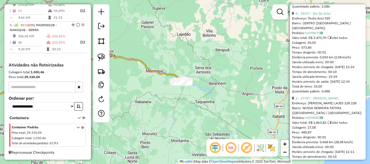
scroll to position [327, 0]
click at [324, 100] on link "2 - 27747 - JOSE VILBERTO OLIVEI" at bounding box center [316, 98] width 43 height 4
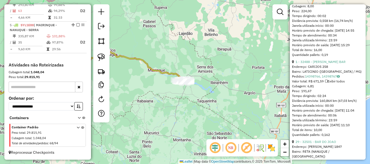
scroll to position [1668, 0]
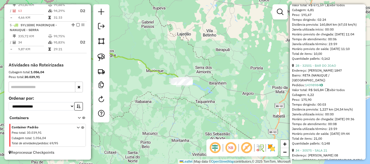
scroll to position [240, 0]
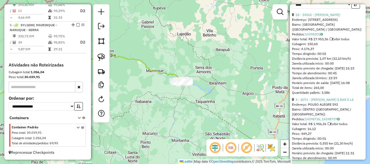
click at [164, 105] on div "Janela de atendimento Grade de atendimento Capacidade Transportadoras Veículos …" at bounding box center [185, 82] width 370 height 164
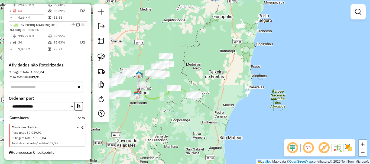
drag, startPoint x: 151, startPoint y: 107, endPoint x: 198, endPoint y: 104, distance: 46.9
click at [197, 104] on div "Janela de atendimento Grade de atendimento Capacidade Transportadoras Veículos …" at bounding box center [185, 82] width 370 height 164
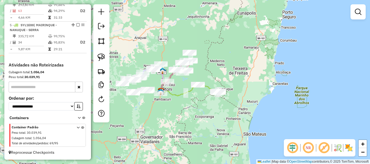
drag, startPoint x: 203, startPoint y: 71, endPoint x: 221, endPoint y: 61, distance: 20.7
click at [220, 61] on div "Janela de atendimento Grade de atendimento Capacidade Transportadoras Veículos …" at bounding box center [185, 82] width 370 height 164
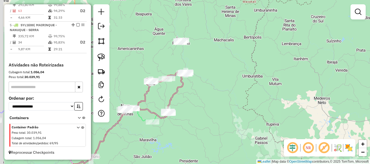
drag, startPoint x: 182, startPoint y: 48, endPoint x: 213, endPoint y: 49, distance: 31.7
click at [213, 49] on div "Janela de atendimento Grade de atendimento Capacidade Transportadoras Veículos …" at bounding box center [185, 82] width 370 height 164
click at [103, 58] on img at bounding box center [101, 58] width 8 height 8
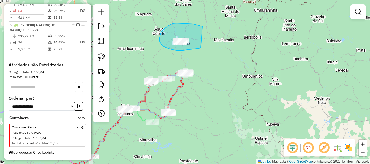
drag, startPoint x: 201, startPoint y: 26, endPoint x: 201, endPoint y: 48, distance: 21.4
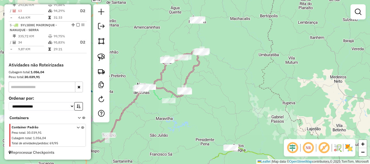
drag, startPoint x: 222, startPoint y: 93, endPoint x: 258, endPoint y: 48, distance: 57.1
click at [258, 48] on div "Janela de atendimento Grade de atendimento Capacidade Transportadoras Veículos …" at bounding box center [185, 82] width 370 height 164
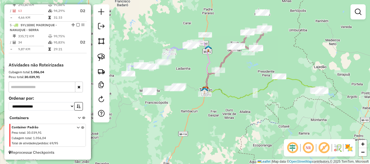
drag, startPoint x: 237, startPoint y: 110, endPoint x: 264, endPoint y: 97, distance: 29.8
click at [264, 97] on div "Janela de atendimento Grade de atendimento Capacidade Transportadoras Veículos …" at bounding box center [185, 82] width 370 height 164
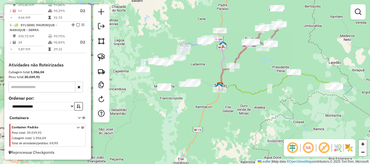
drag, startPoint x: 227, startPoint y: 108, endPoint x: 248, endPoint y: 101, distance: 22.1
click at [248, 101] on div "Janela de atendimento Grade de atendimento Capacidade Transportadoras Veículos …" at bounding box center [185, 82] width 370 height 164
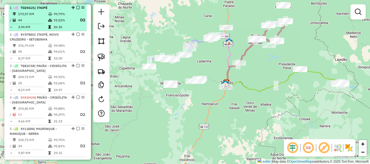
scroll to position [178, 0]
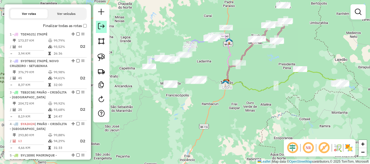
click at [99, 25] on em at bounding box center [101, 26] width 6 height 6
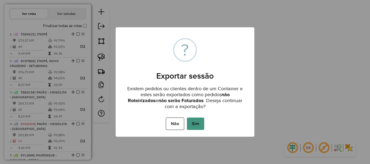
click at [195, 121] on button "Sim" at bounding box center [195, 124] width 17 height 12
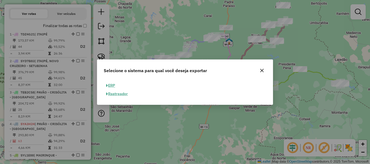
click at [114, 86] on button "ERP" at bounding box center [111, 86] width 14 height 8
select select "**"
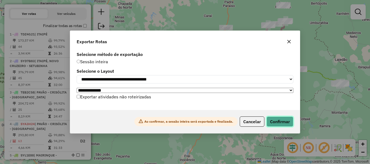
click at [277, 122] on button "Confirmar" at bounding box center [279, 122] width 27 height 10
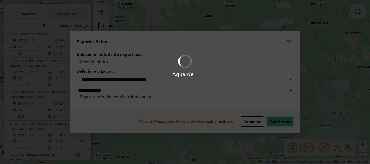
scroll to position [193, 0]
